Goal: Task Accomplishment & Management: Use online tool/utility

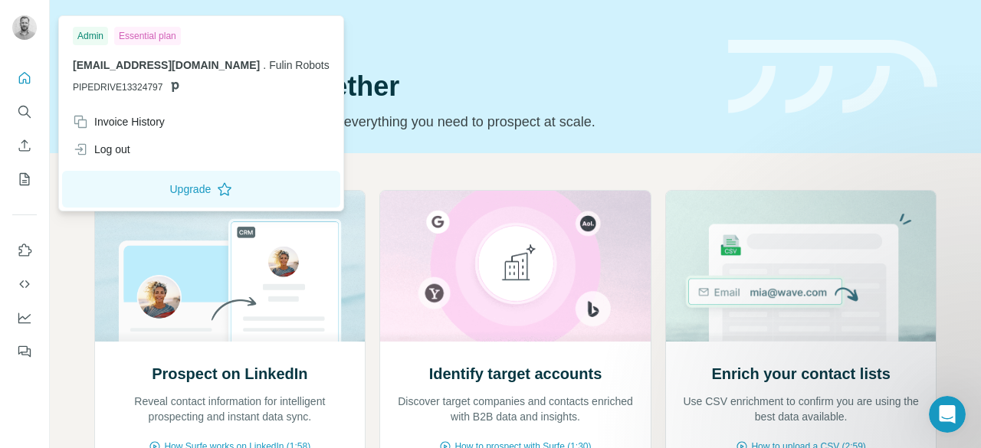
scroll to position [140, 0]
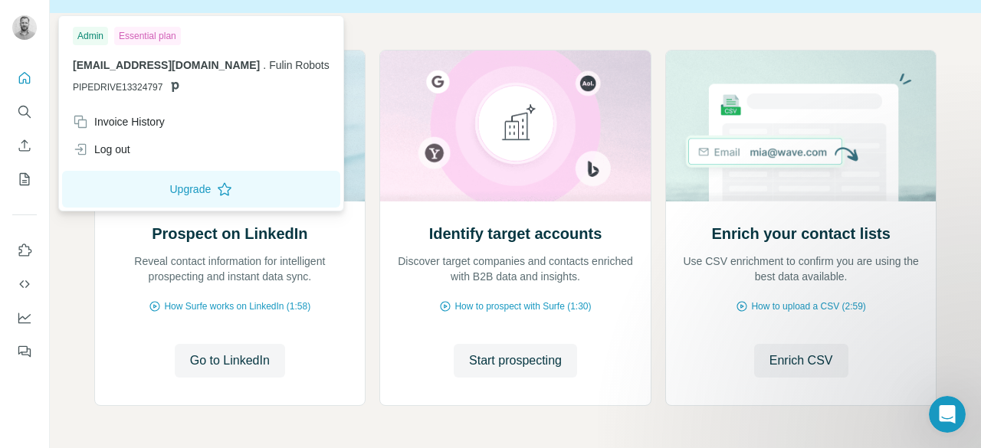
click at [21, 23] on img at bounding box center [24, 27] width 25 height 25
click at [25, 110] on icon "Search" at bounding box center [24, 111] width 15 height 15
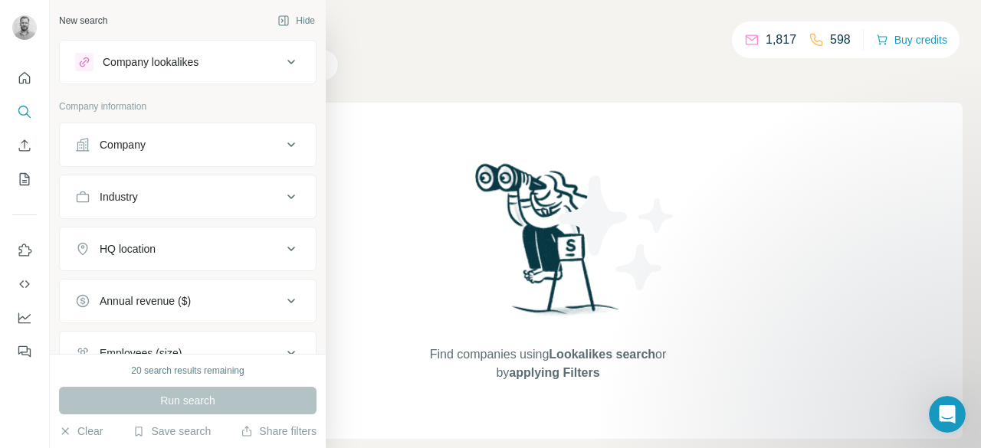
click at [286, 58] on icon at bounding box center [291, 62] width 18 height 18
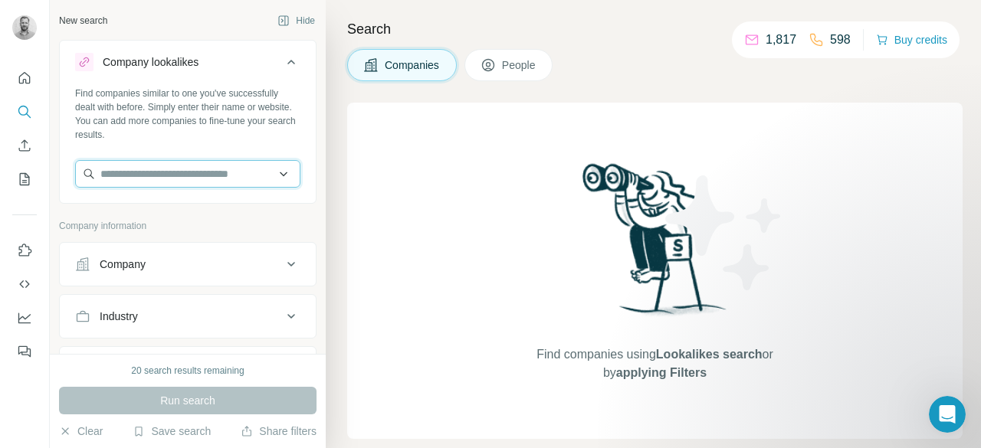
click at [205, 172] on input "text" at bounding box center [187, 174] width 225 height 28
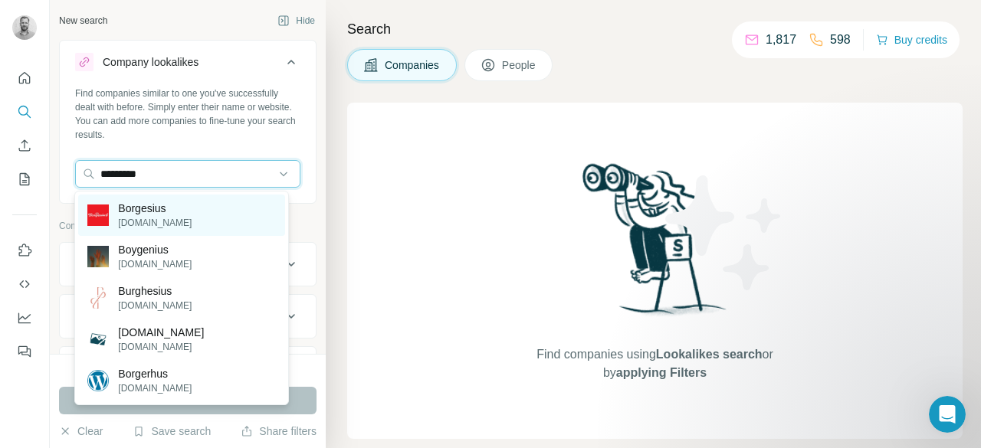
type input "*********"
click at [146, 208] on p "Borgesius" at bounding box center [155, 208] width 74 height 15
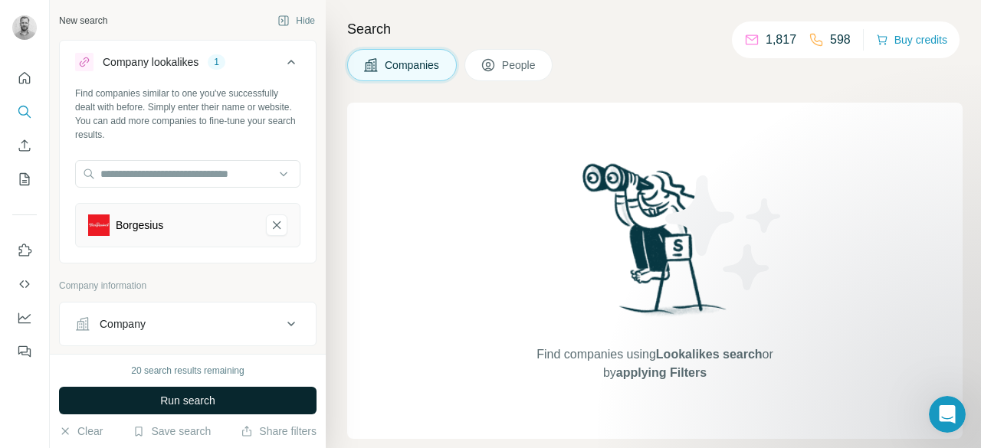
click at [232, 396] on button "Run search" at bounding box center [188, 401] width 258 height 28
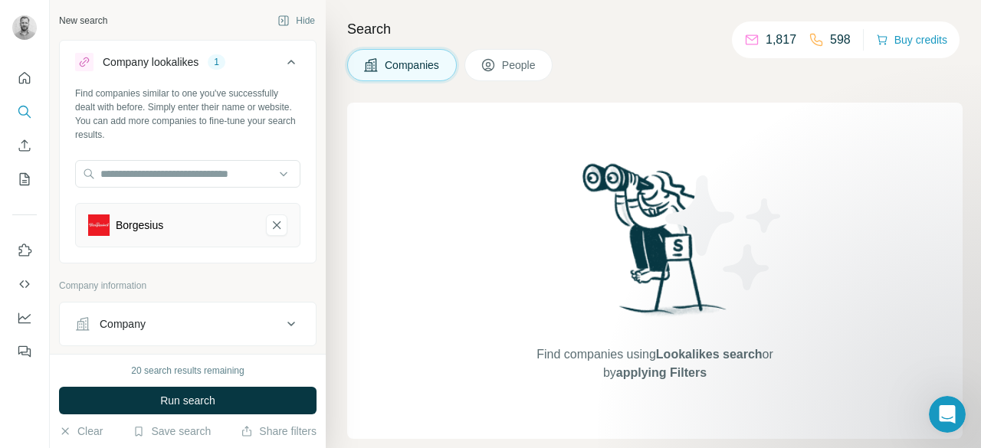
click at [508, 205] on div "Find companies using Lookalikes search or by applying Filters" at bounding box center [655, 271] width 616 height 337
click at [299, 23] on button "Hide" at bounding box center [296, 20] width 59 height 23
